Goal: Task Accomplishment & Management: Complete application form

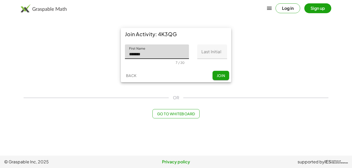
type input "*******"
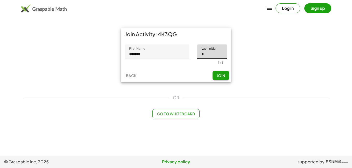
type input "*"
click at [223, 77] on span "Join" at bounding box center [220, 75] width 9 height 5
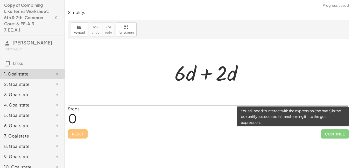
click at [336, 131] on span "Continue" at bounding box center [335, 133] width 28 height 9
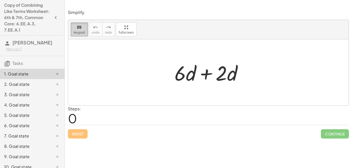
click at [79, 30] on icon "keyboard" at bounding box center [79, 27] width 5 height 6
drag, startPoint x: 192, startPoint y: 77, endPoint x: 206, endPoint y: 74, distance: 13.8
click at [194, 76] on div at bounding box center [210, 72] width 77 height 27
click at [219, 74] on div at bounding box center [210, 72] width 77 height 27
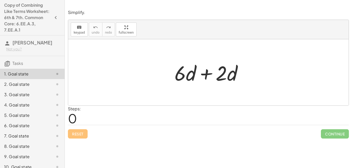
click at [226, 73] on div at bounding box center [210, 72] width 77 height 27
click at [79, 32] on span "keypad" at bounding box center [79, 33] width 11 height 4
click at [77, 28] on icon "keyboard" at bounding box center [79, 27] width 5 height 6
click at [78, 31] on span "keypad" at bounding box center [79, 33] width 11 height 4
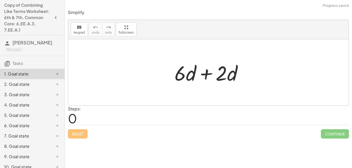
click at [75, 119] on span "0" at bounding box center [72, 119] width 9 height 16
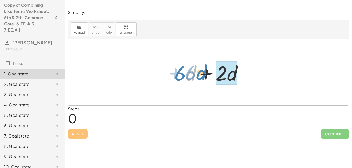
drag, startPoint x: 192, startPoint y: 78, endPoint x: 222, endPoint y: 76, distance: 30.6
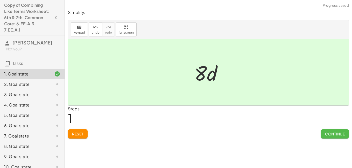
click at [333, 138] on button "Continue" at bounding box center [335, 133] width 28 height 9
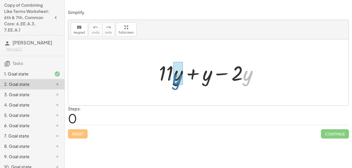
drag, startPoint x: 245, startPoint y: 77, endPoint x: 173, endPoint y: 80, distance: 72.3
click at [173, 80] on div at bounding box center [210, 72] width 108 height 27
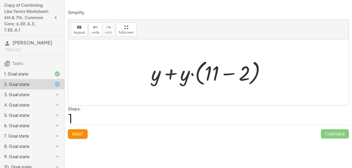
drag, startPoint x: 157, startPoint y: 79, endPoint x: 174, endPoint y: 76, distance: 17.8
click at [174, 76] on div at bounding box center [209, 73] width 123 height 30
drag, startPoint x: 188, startPoint y: 76, endPoint x: 154, endPoint y: 73, distance: 34.5
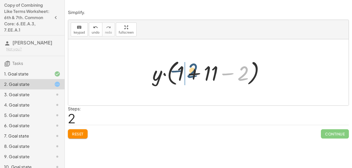
drag, startPoint x: 244, startPoint y: 79, endPoint x: 184, endPoint y: 81, distance: 60.1
click at [184, 83] on div at bounding box center [210, 73] width 121 height 30
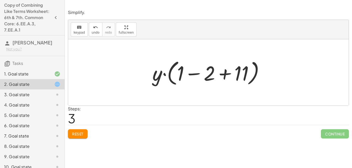
click at [180, 76] on div at bounding box center [210, 73] width 121 height 30
click at [180, 74] on div at bounding box center [210, 73] width 121 height 30
drag, startPoint x: 241, startPoint y: 76, endPoint x: 168, endPoint y: 72, distance: 72.3
click at [168, 72] on div at bounding box center [210, 73] width 121 height 30
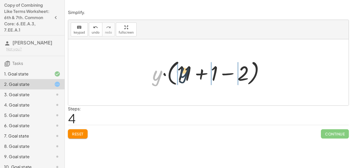
drag, startPoint x: 159, startPoint y: 78, endPoint x: 191, endPoint y: 69, distance: 33.3
click at [199, 76] on div at bounding box center [210, 73] width 121 height 30
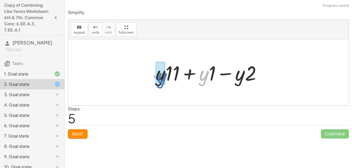
drag, startPoint x: 204, startPoint y: 81, endPoint x: 156, endPoint y: 81, distance: 47.9
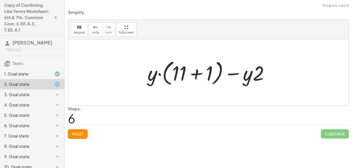
click at [249, 78] on div at bounding box center [210, 73] width 130 height 30
